Goal: Check status: Check status

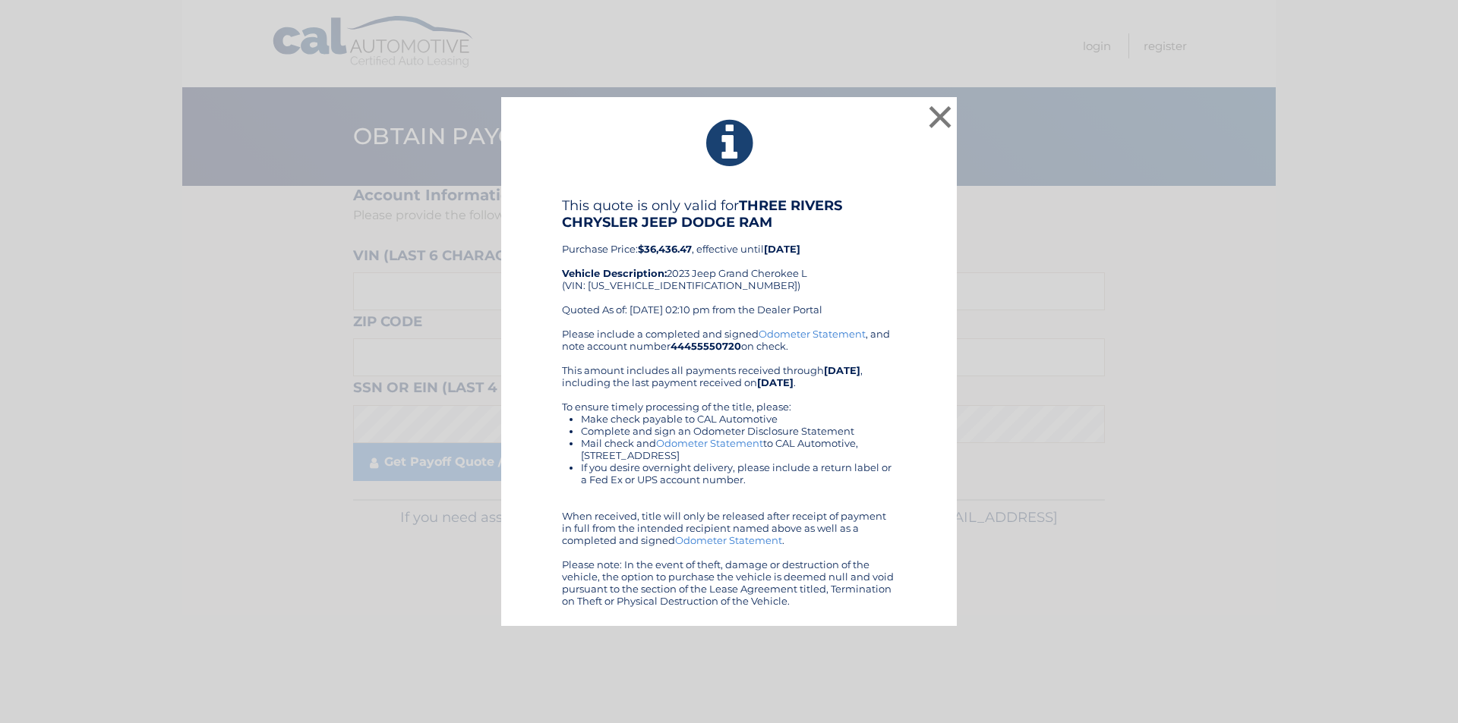
click at [922, 99] on div "× This quote is only valid for THREE RIVERS CHRYSLER JEEP DODGE RAM Purchase Pr…" at bounding box center [728, 362] width 455 height 530
click at [943, 116] on button "×" at bounding box center [940, 117] width 30 height 30
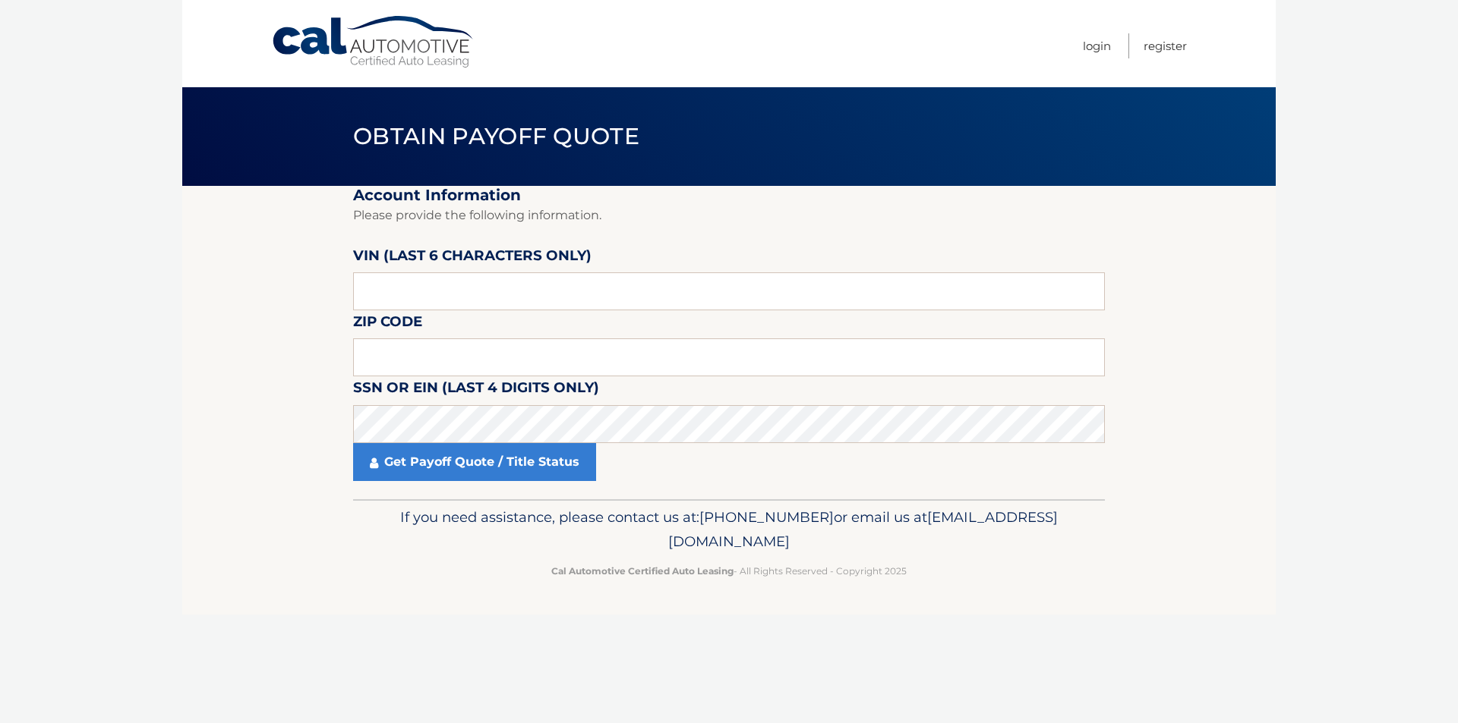
click at [362, 42] on link "Cal Automotive" at bounding box center [373, 42] width 205 height 54
click at [612, 288] on input "text" at bounding box center [729, 292] width 752 height 38
paste input "771846"
type input "771846"
click at [724, 353] on input "text" at bounding box center [729, 358] width 752 height 38
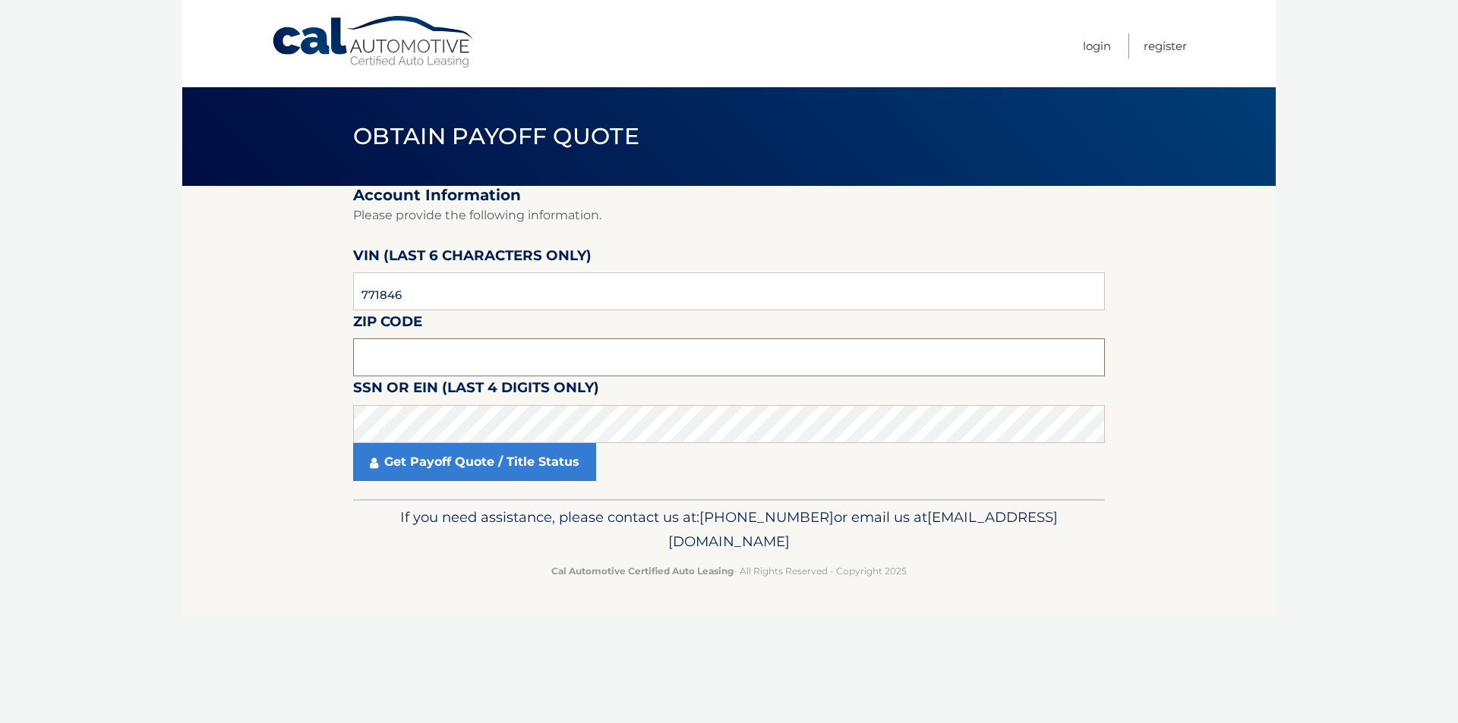
paste input "15243"
click at [337, 603] on footer "If you need assistance, please contact us at: [PHONE_NUMBER] or email us at [EM…" at bounding box center [728, 557] width 1093 height 115
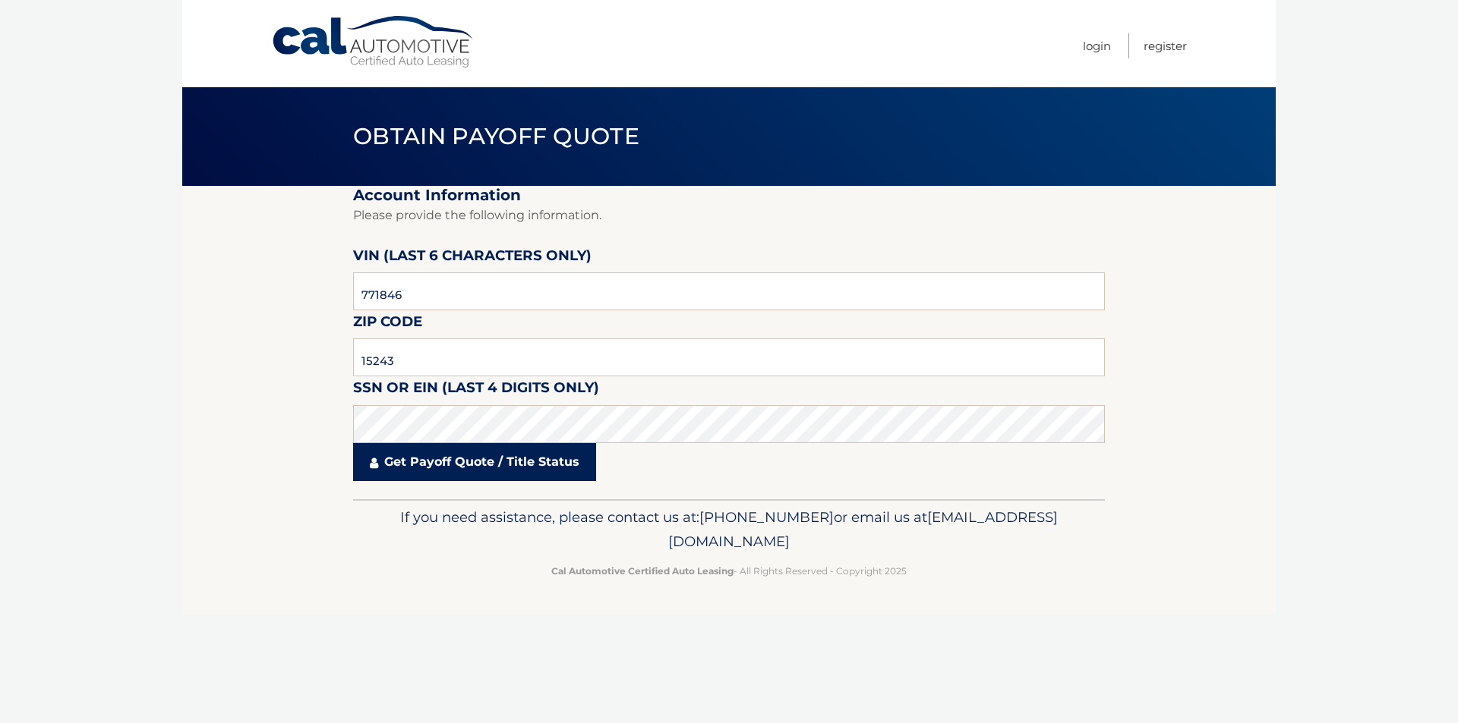
click at [457, 454] on link "Get Payoff Quote / Title Status" at bounding box center [474, 462] width 243 height 38
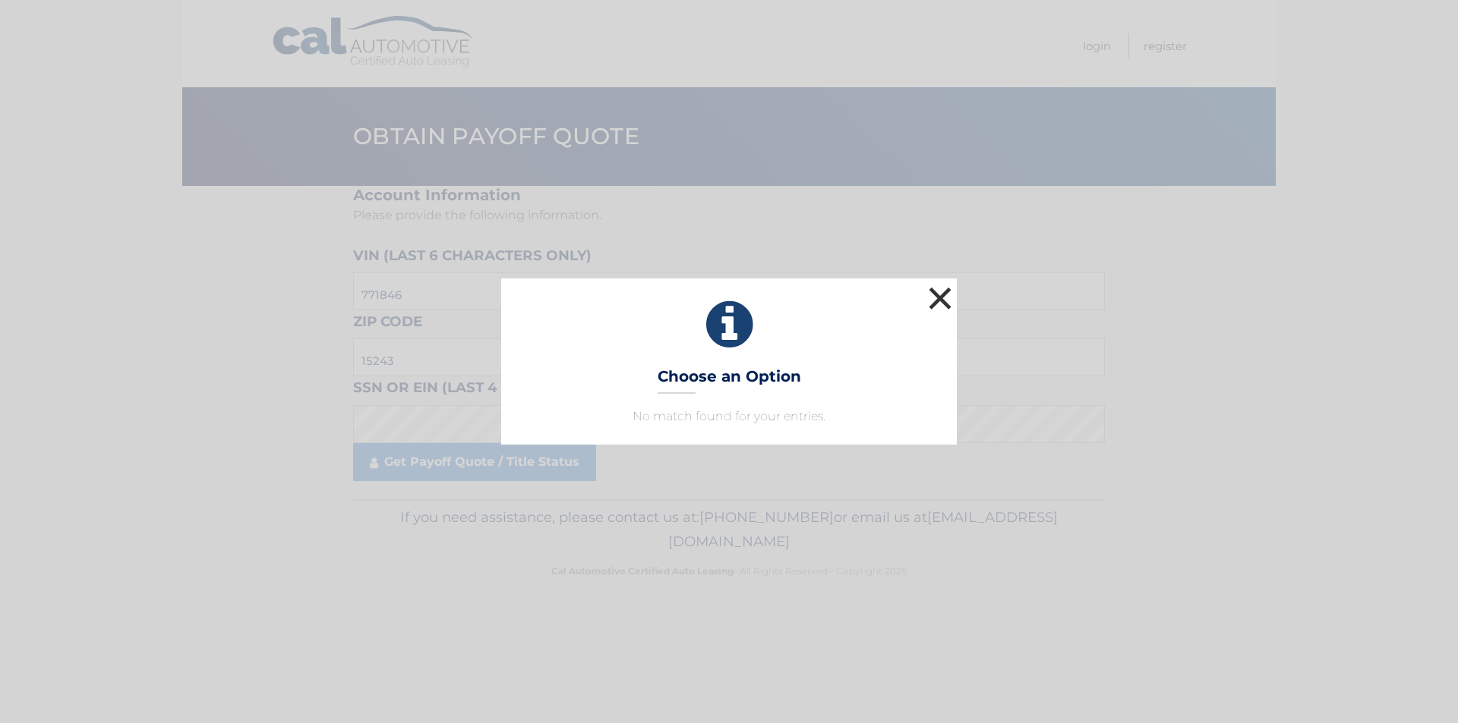
click at [934, 289] on button "×" at bounding box center [940, 298] width 30 height 30
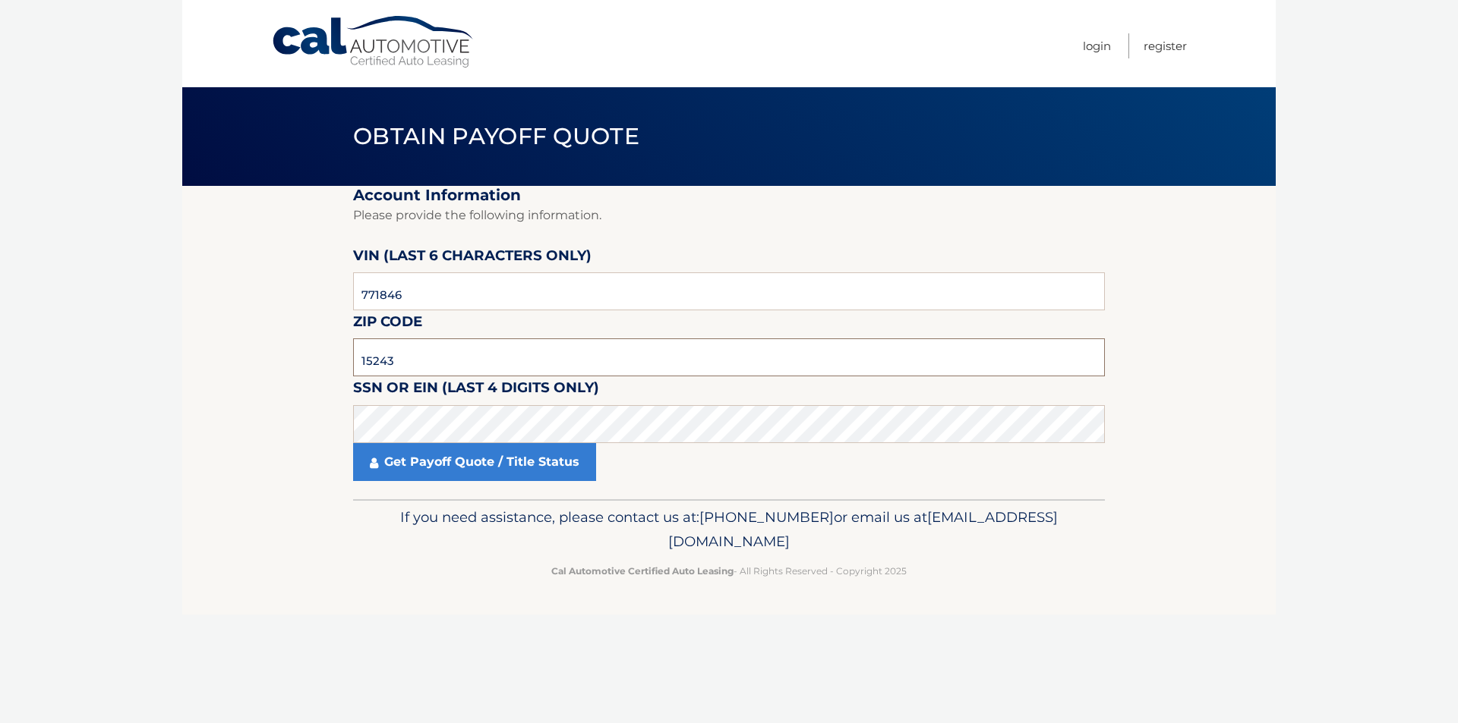
click at [703, 357] on input "15243" at bounding box center [729, 358] width 752 height 38
click at [702, 357] on input "15243" at bounding box center [729, 358] width 752 height 38
paste input "317"
type input "15317"
click at [446, 589] on footer "If you need assistance, please contact us at: [PHONE_NUMBER] or email us at [EM…" at bounding box center [728, 557] width 1093 height 115
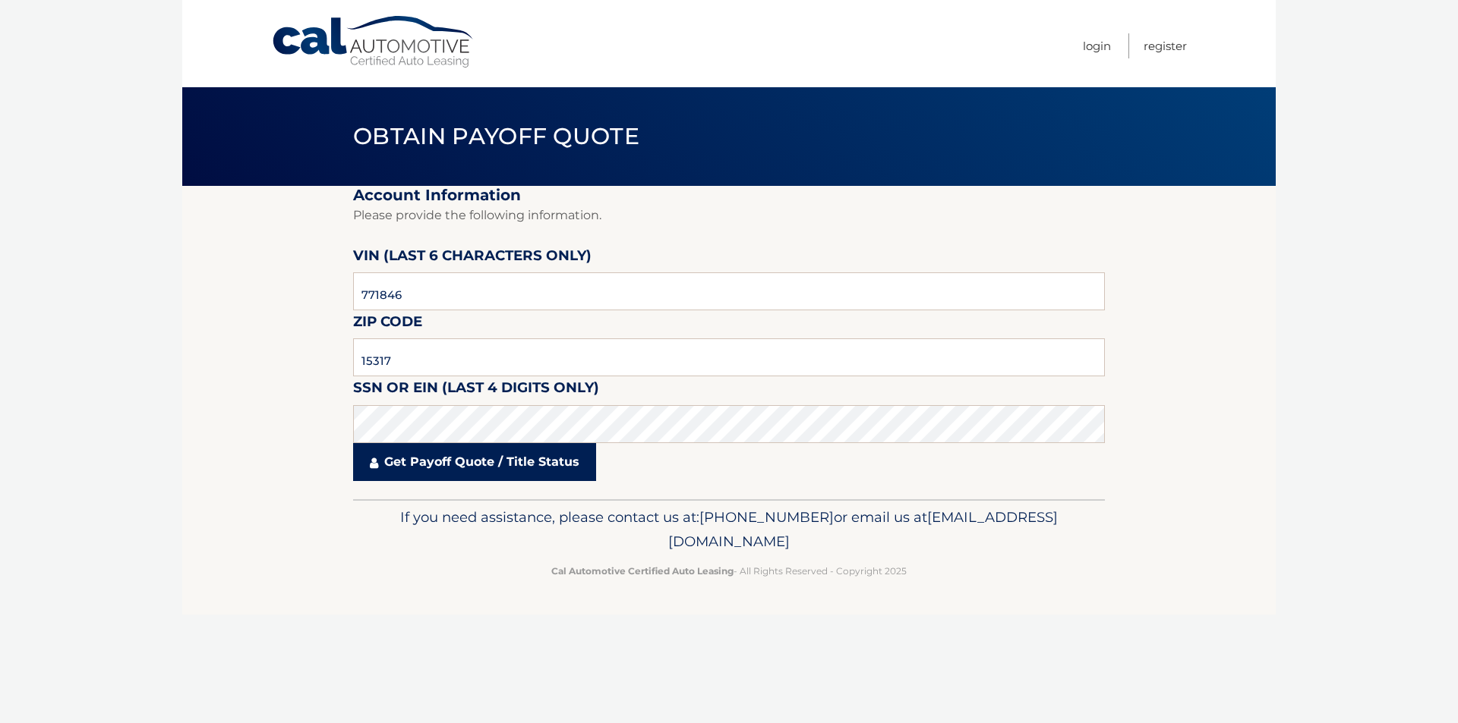
click at [477, 465] on link "Get Payoff Quote / Title Status" at bounding box center [474, 462] width 243 height 38
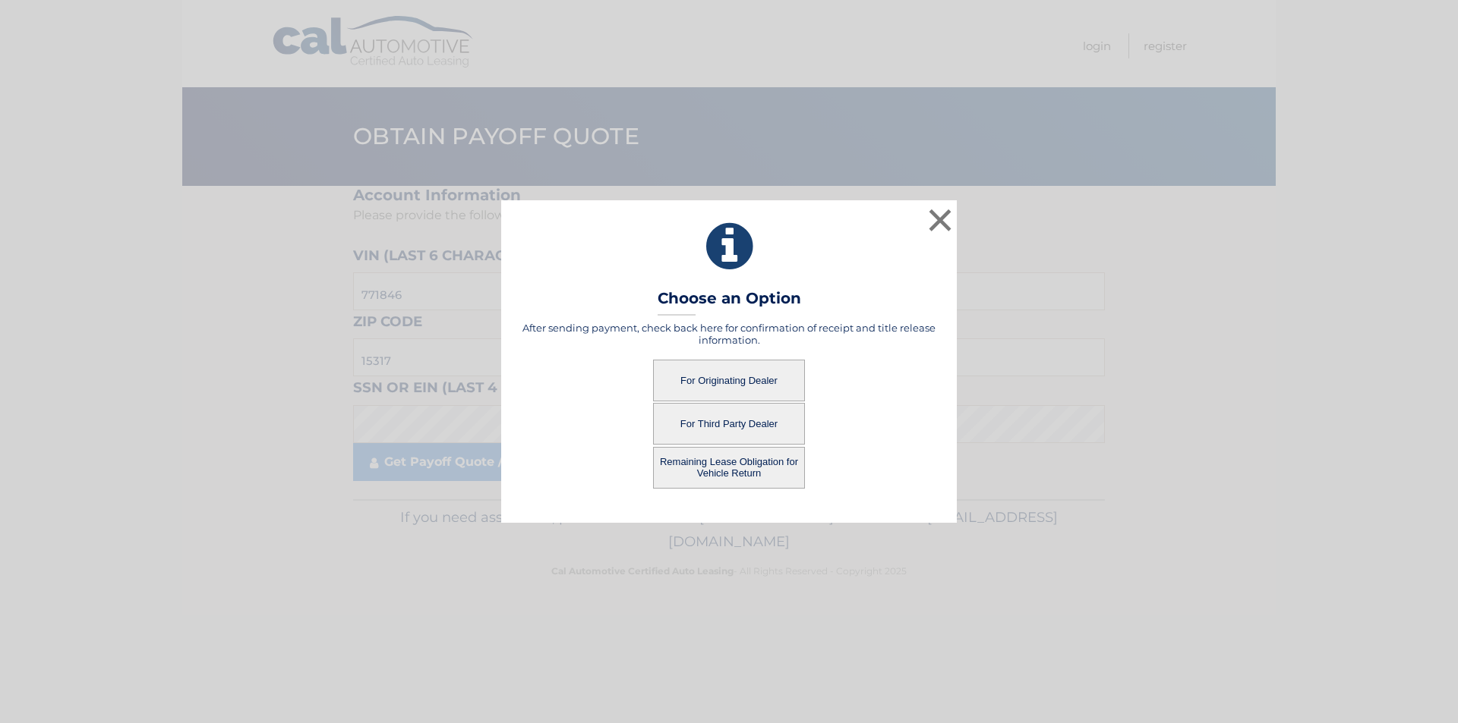
click at [771, 373] on button "For Originating Dealer" at bounding box center [729, 381] width 152 height 42
click at [722, 382] on button "For Originating Dealer" at bounding box center [729, 381] width 152 height 42
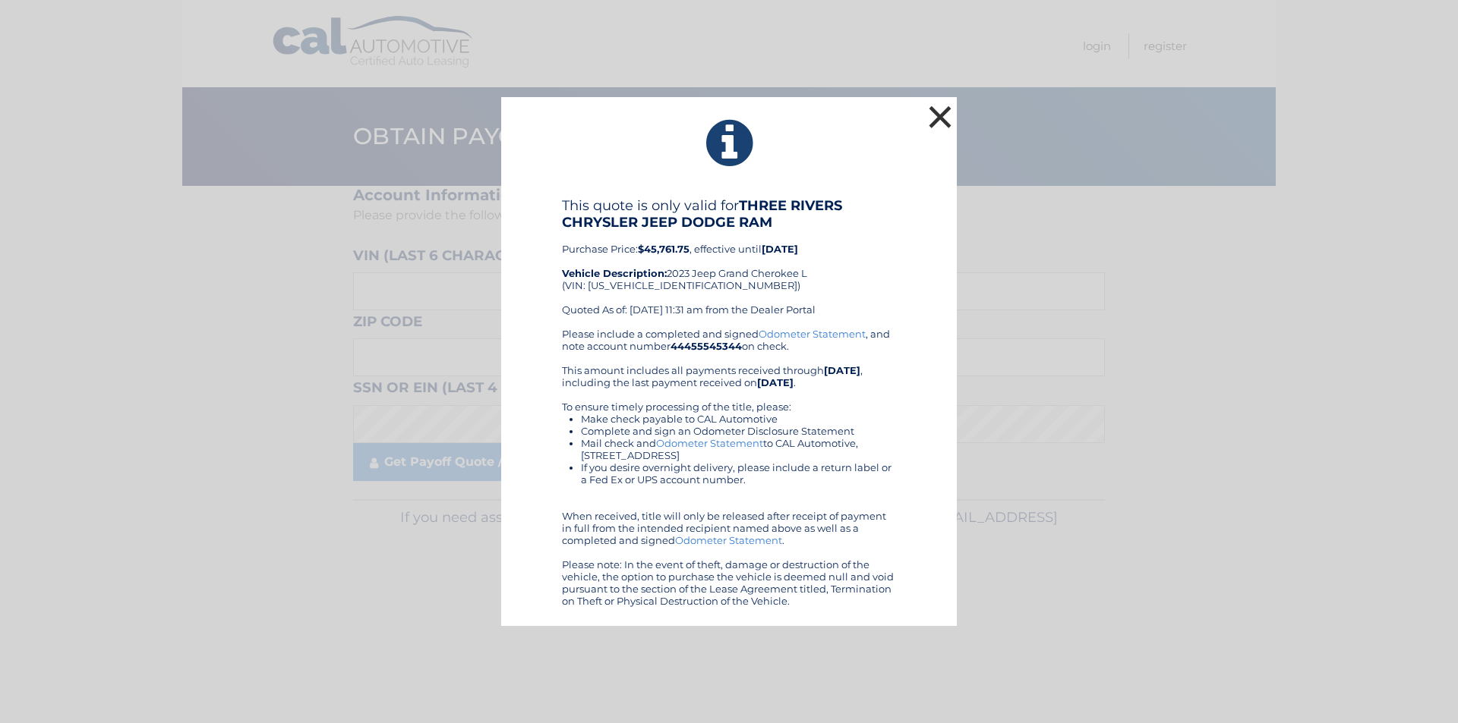
click at [935, 103] on button "×" at bounding box center [940, 117] width 30 height 30
